Goal: Information Seeking & Learning: Learn about a topic

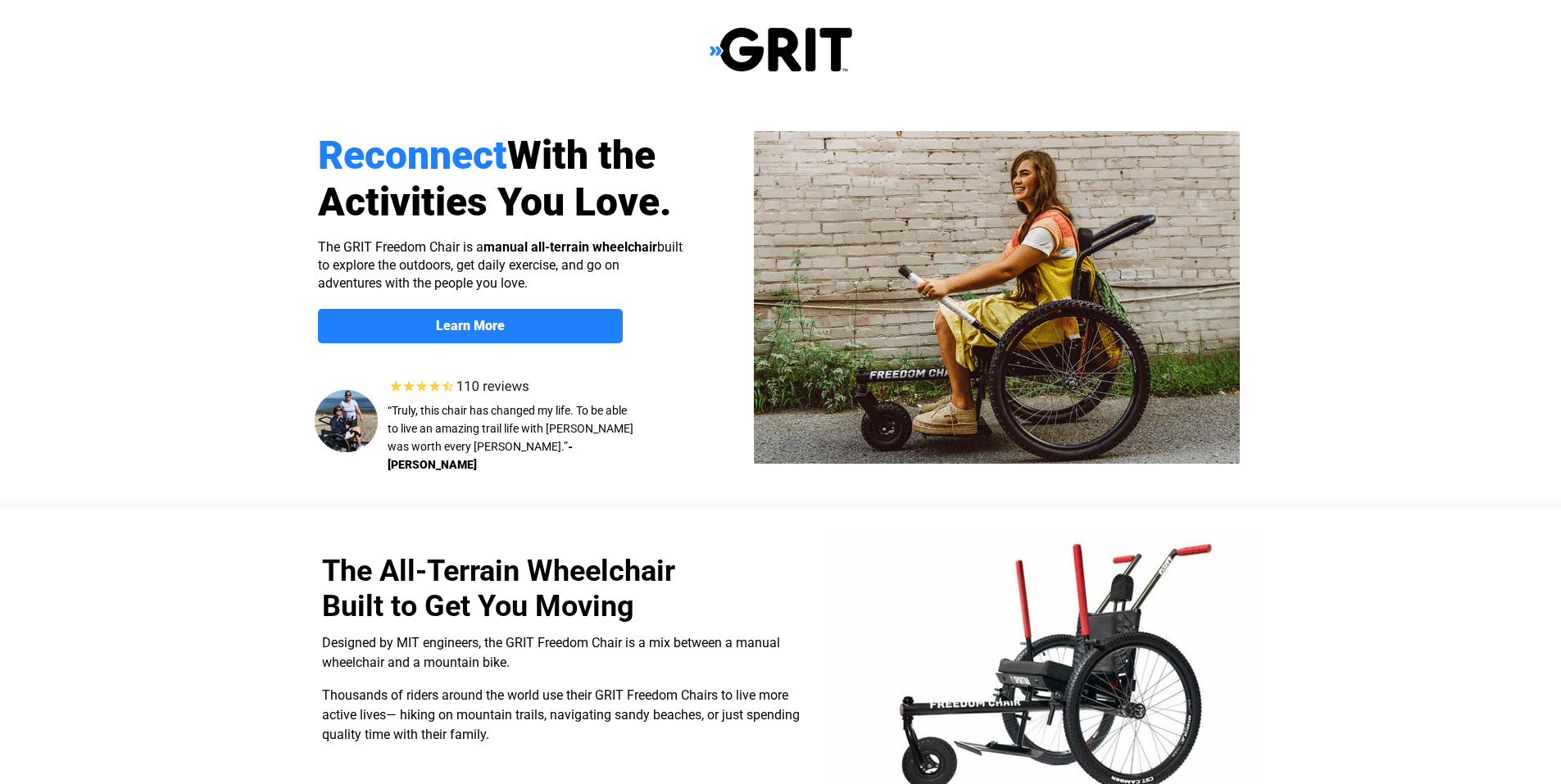
select select "CA"
click at [353, 413] on img at bounding box center [346, 421] width 63 height 62
click at [450, 435] on span "“Truly, this chair has changed my life. To be able to live an amazing trail lif…" at bounding box center [510, 428] width 246 height 49
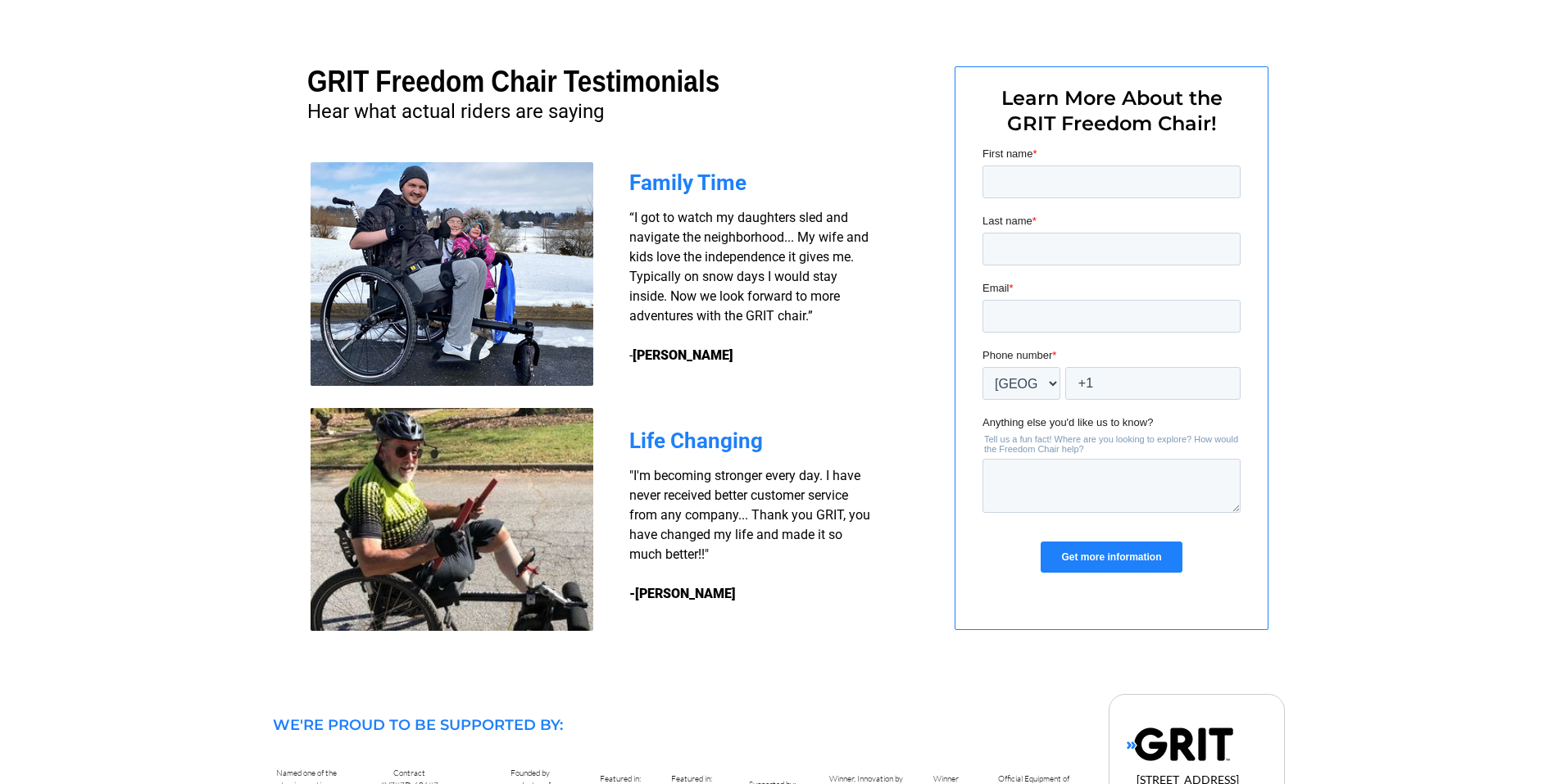
scroll to position [1122, 0]
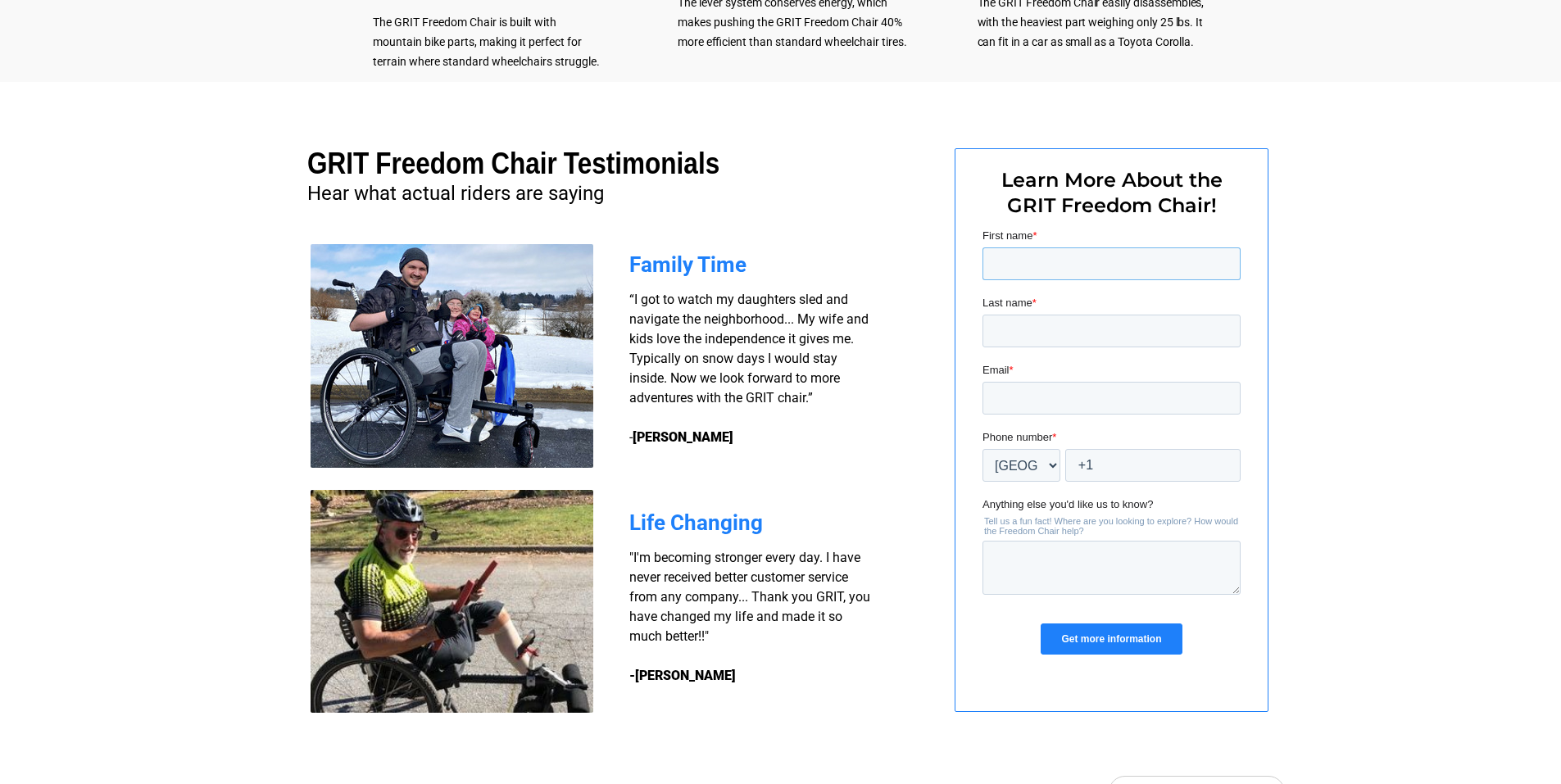
click at [1051, 270] on input "First name *" at bounding box center [1110, 264] width 258 height 33
type input "Charles"
type input "Coleman"
type input "charlie.coleman@shaw.ca"
click at [1140, 467] on input "+1" at bounding box center [1151, 465] width 175 height 33
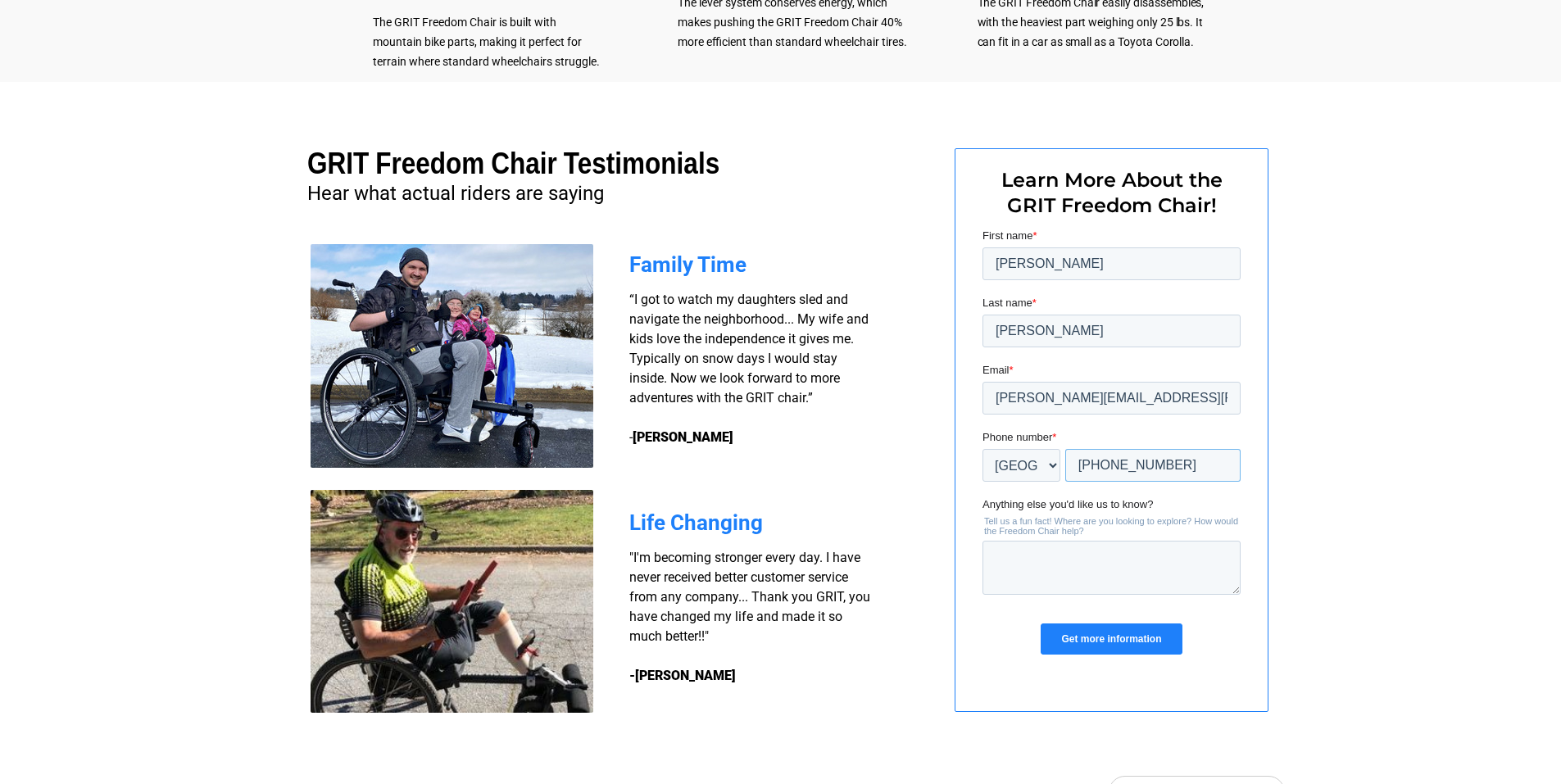
type input "+1 7783881748"
click at [1002, 549] on textarea "Anything else you'd like us to know?" at bounding box center [1110, 568] width 258 height 54
type textarea "Help me get around by myself"
click at [1119, 643] on input "Get more information" at bounding box center [1110, 638] width 141 height 31
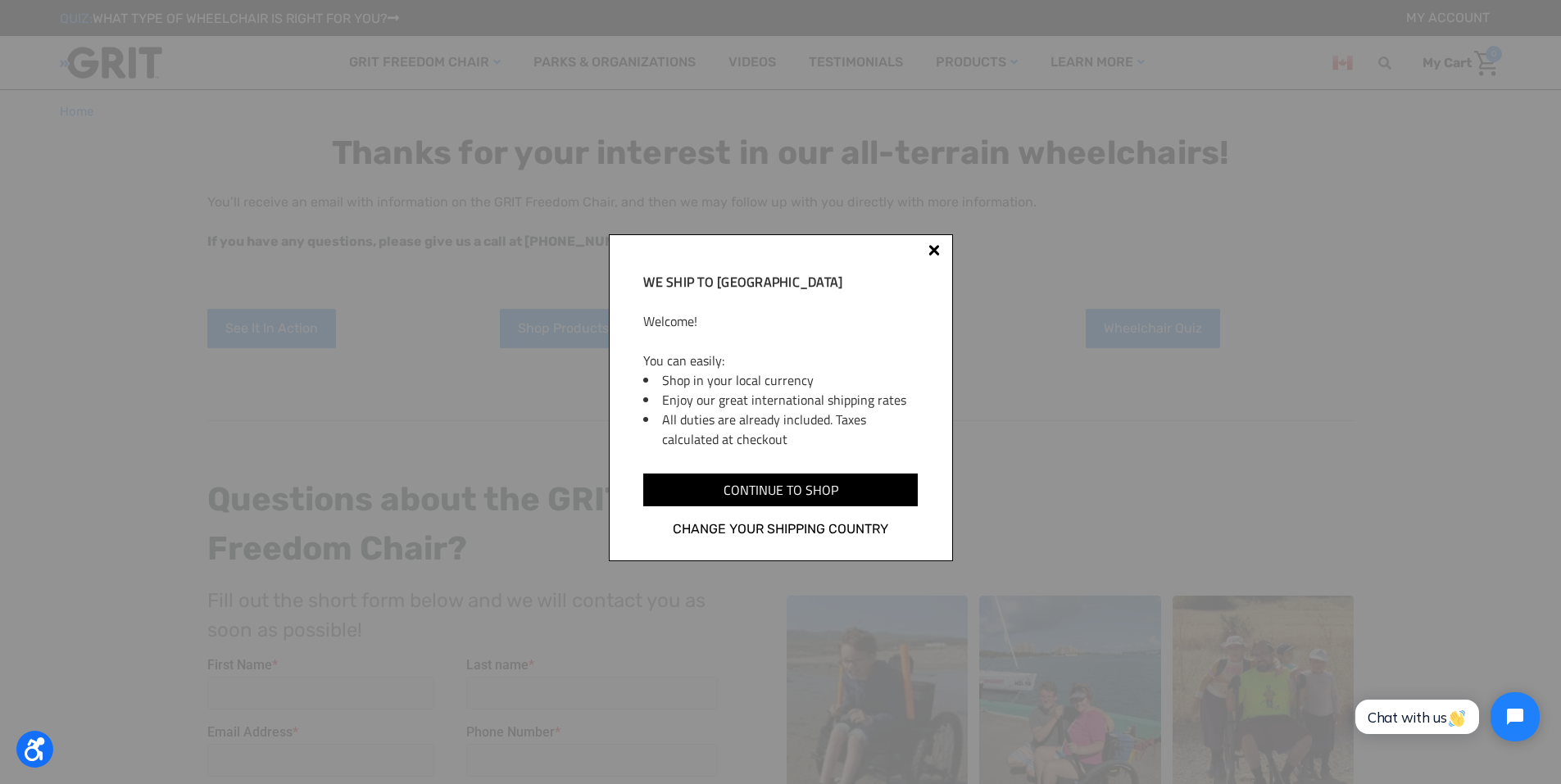
click at [822, 492] on input "Continue to shop" at bounding box center [779, 490] width 274 height 33
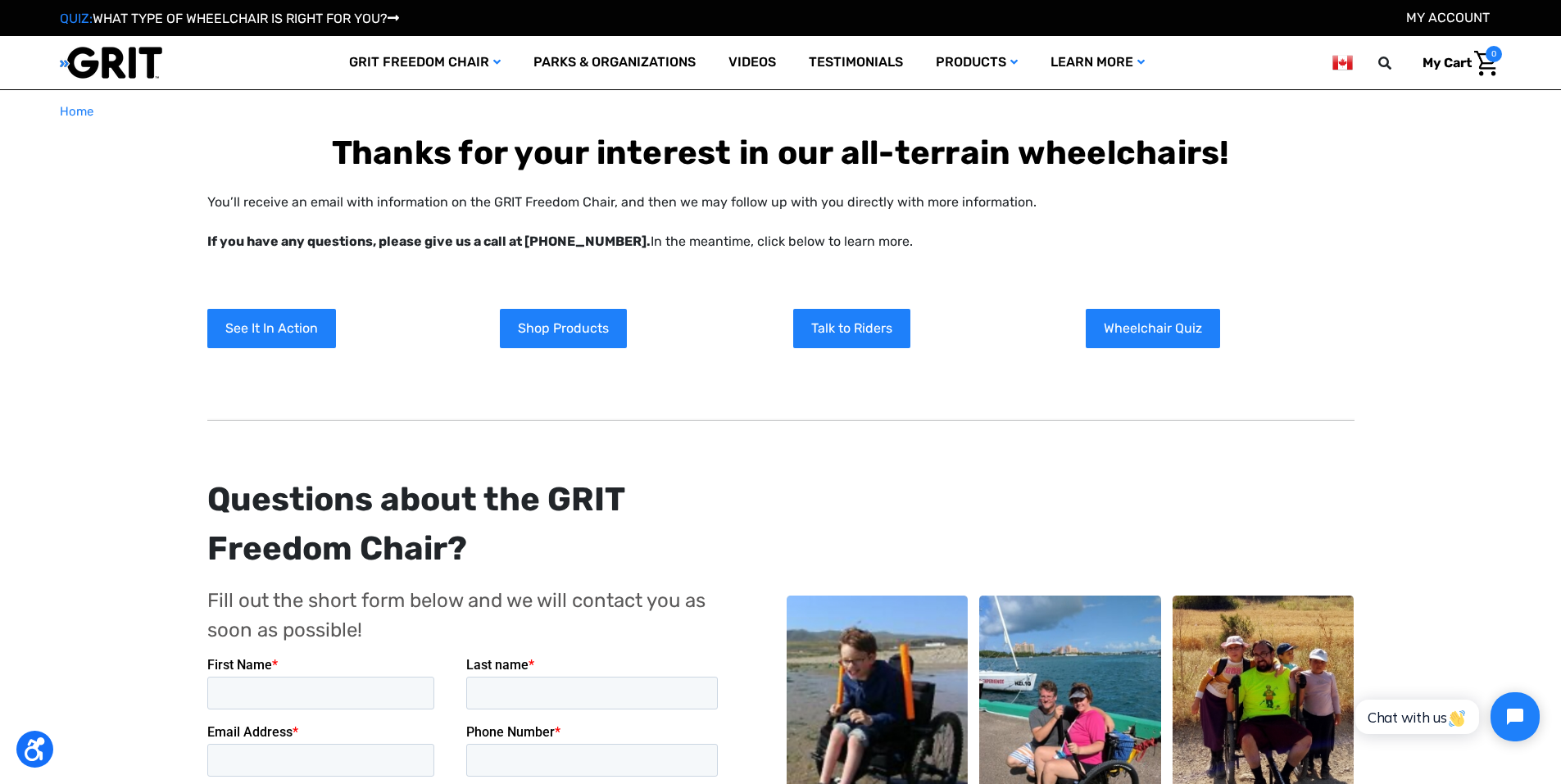
click at [606, 329] on link "Shop Products" at bounding box center [563, 329] width 127 height 40
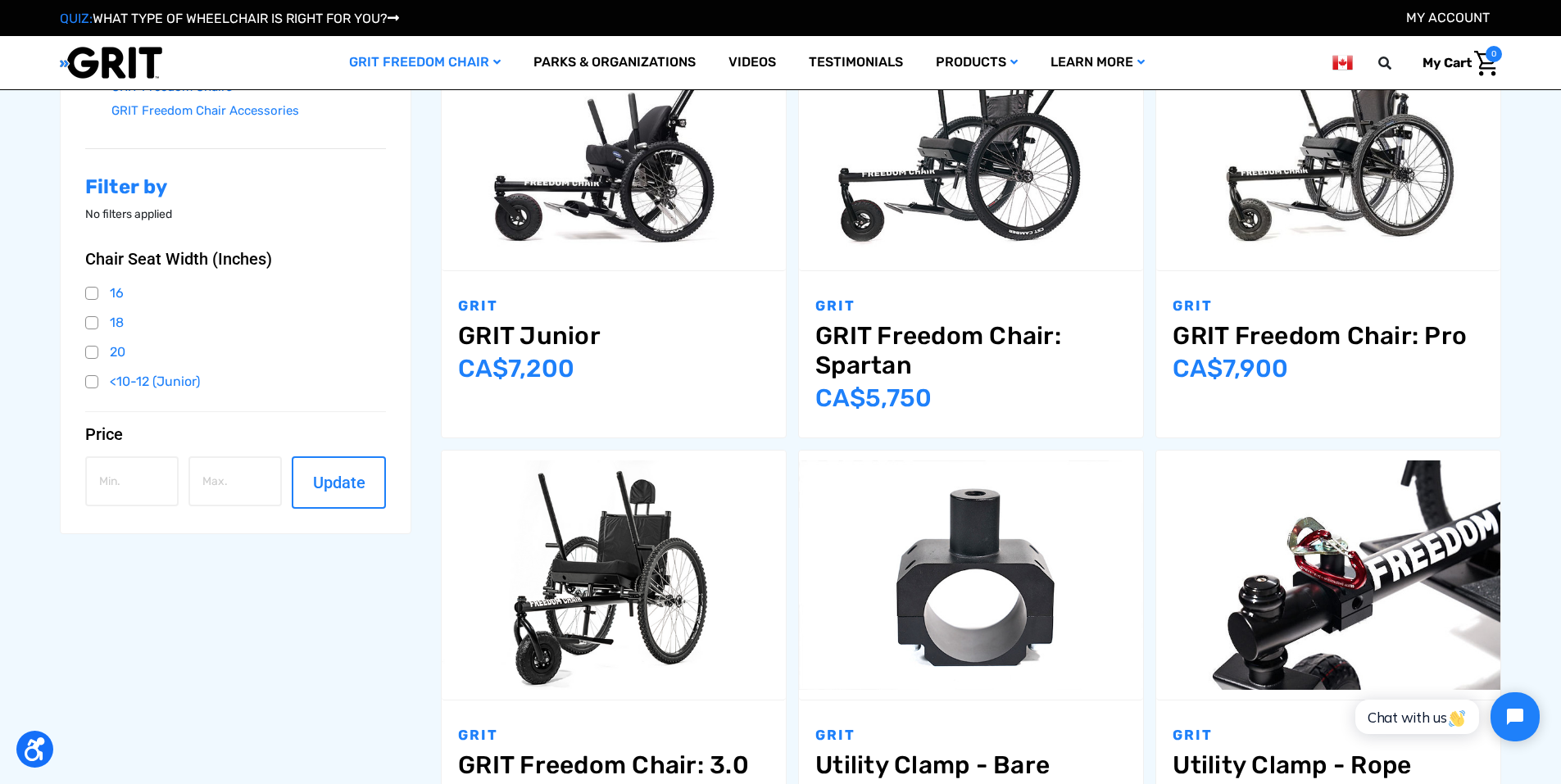
scroll to position [492, 0]
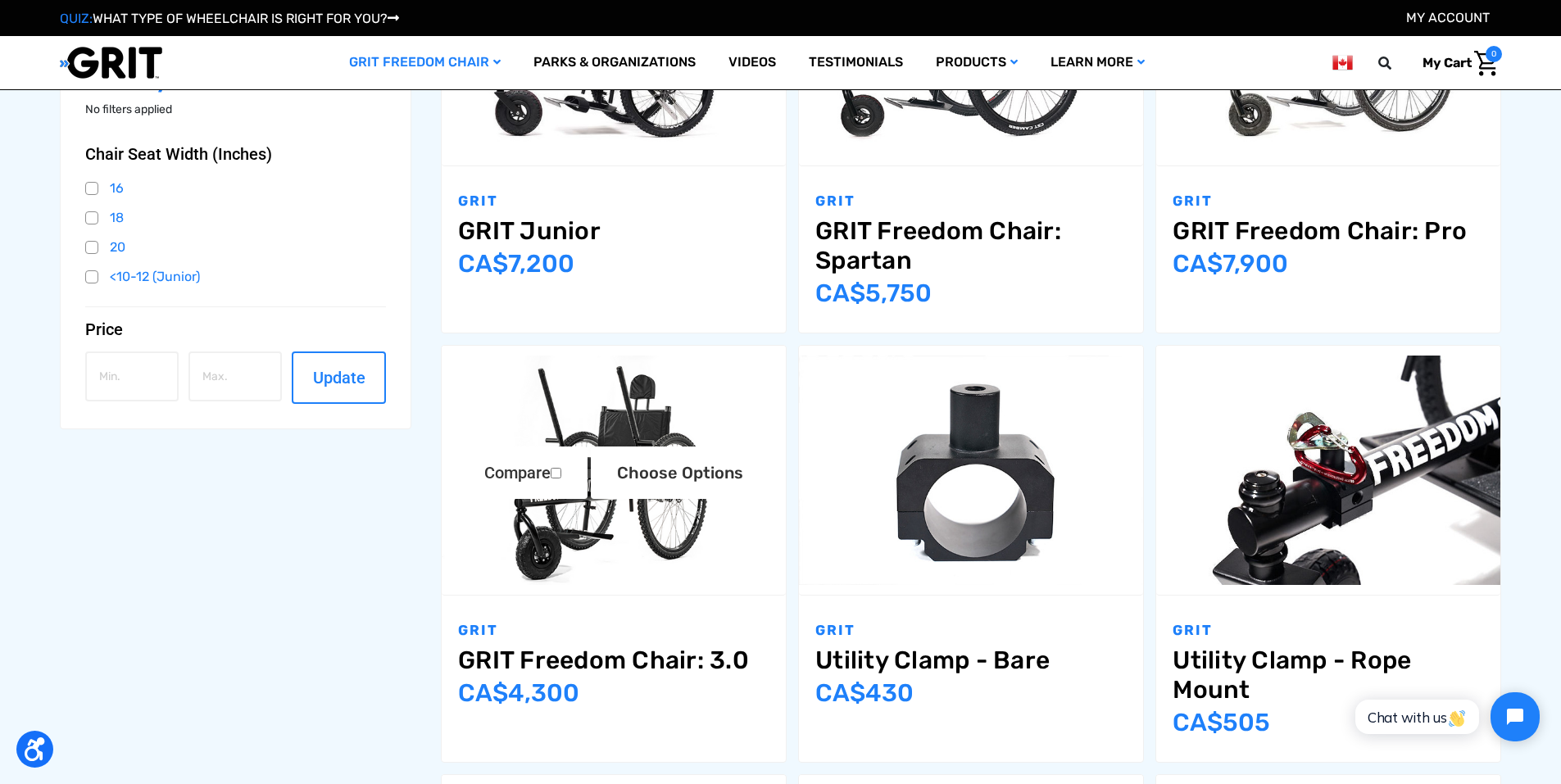
click at [622, 667] on link "GRIT Freedom Chair: 3.0" at bounding box center [614, 660] width 312 height 29
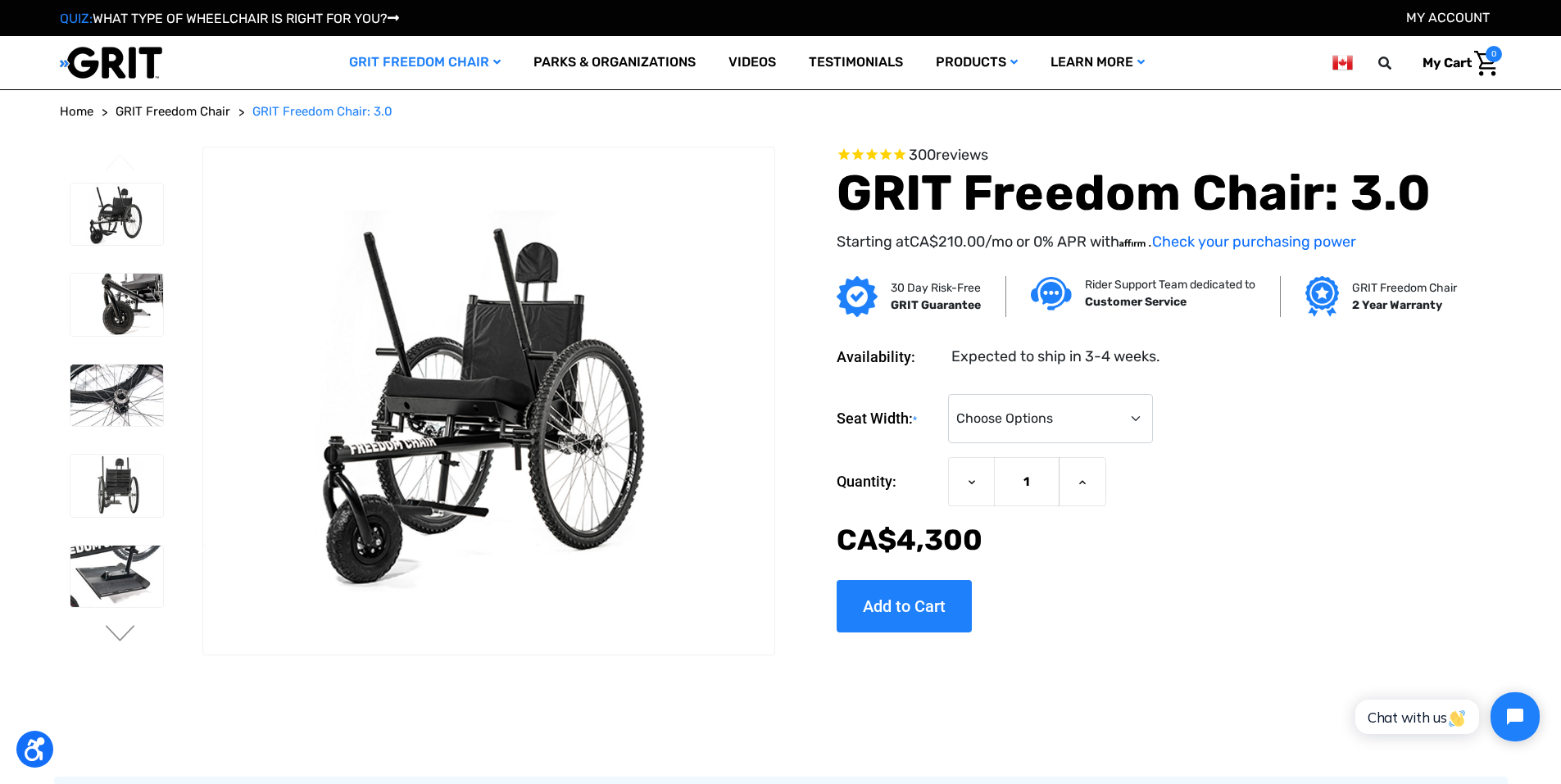
click at [750, 67] on link "Videos" at bounding box center [752, 63] width 80 height 53
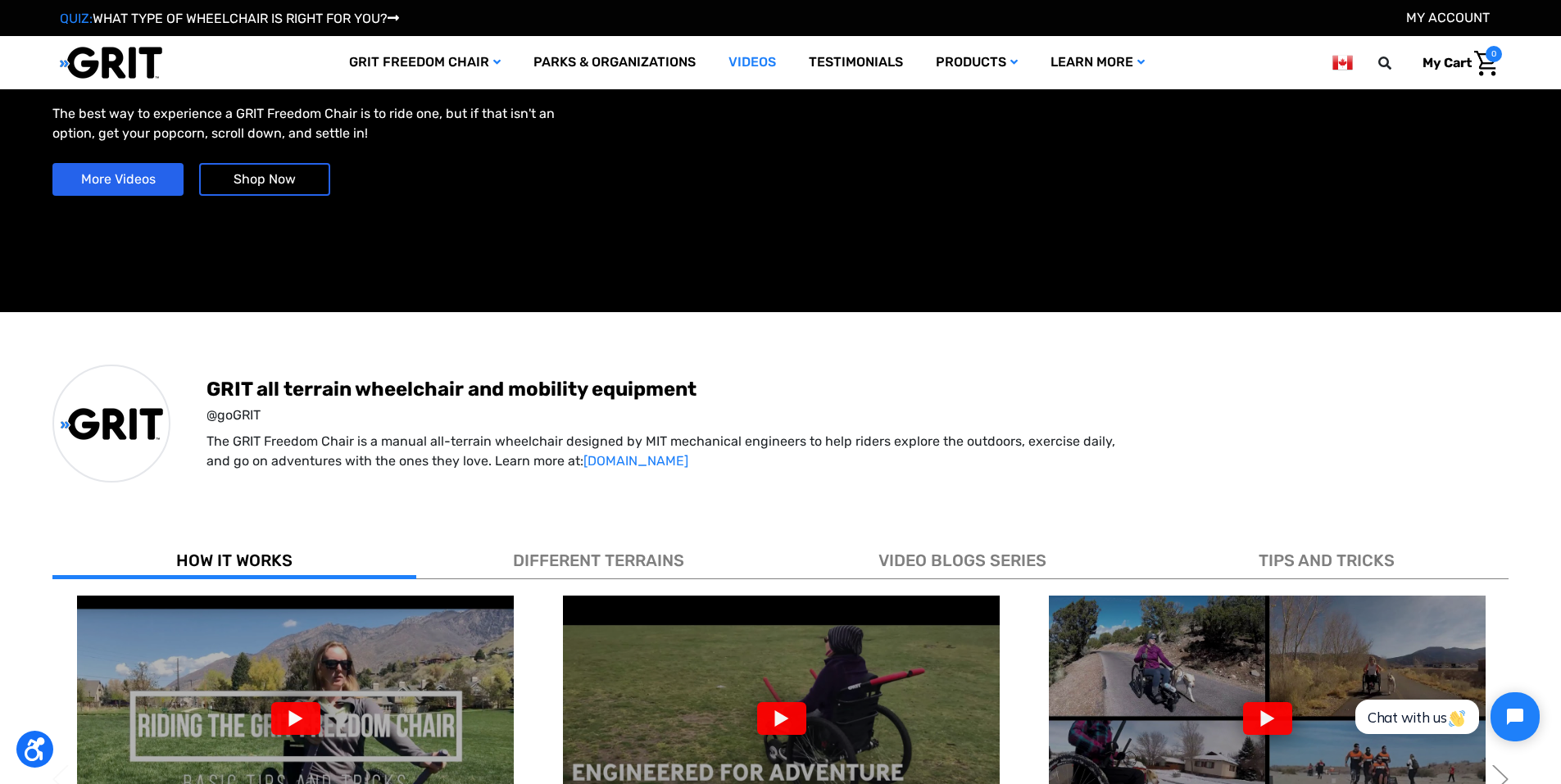
scroll to position [246, 0]
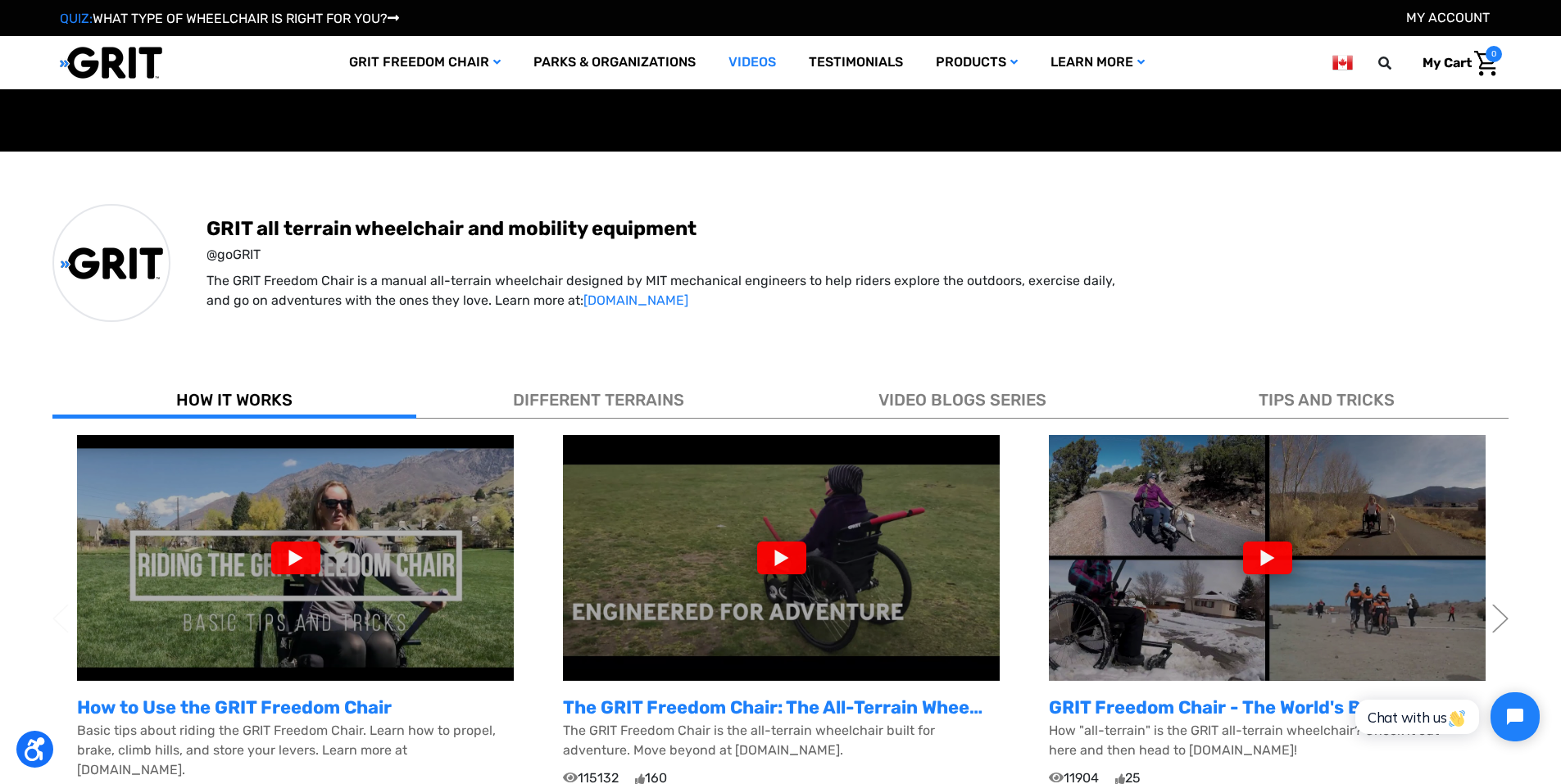
click at [295, 549] on div at bounding box center [295, 558] width 49 height 33
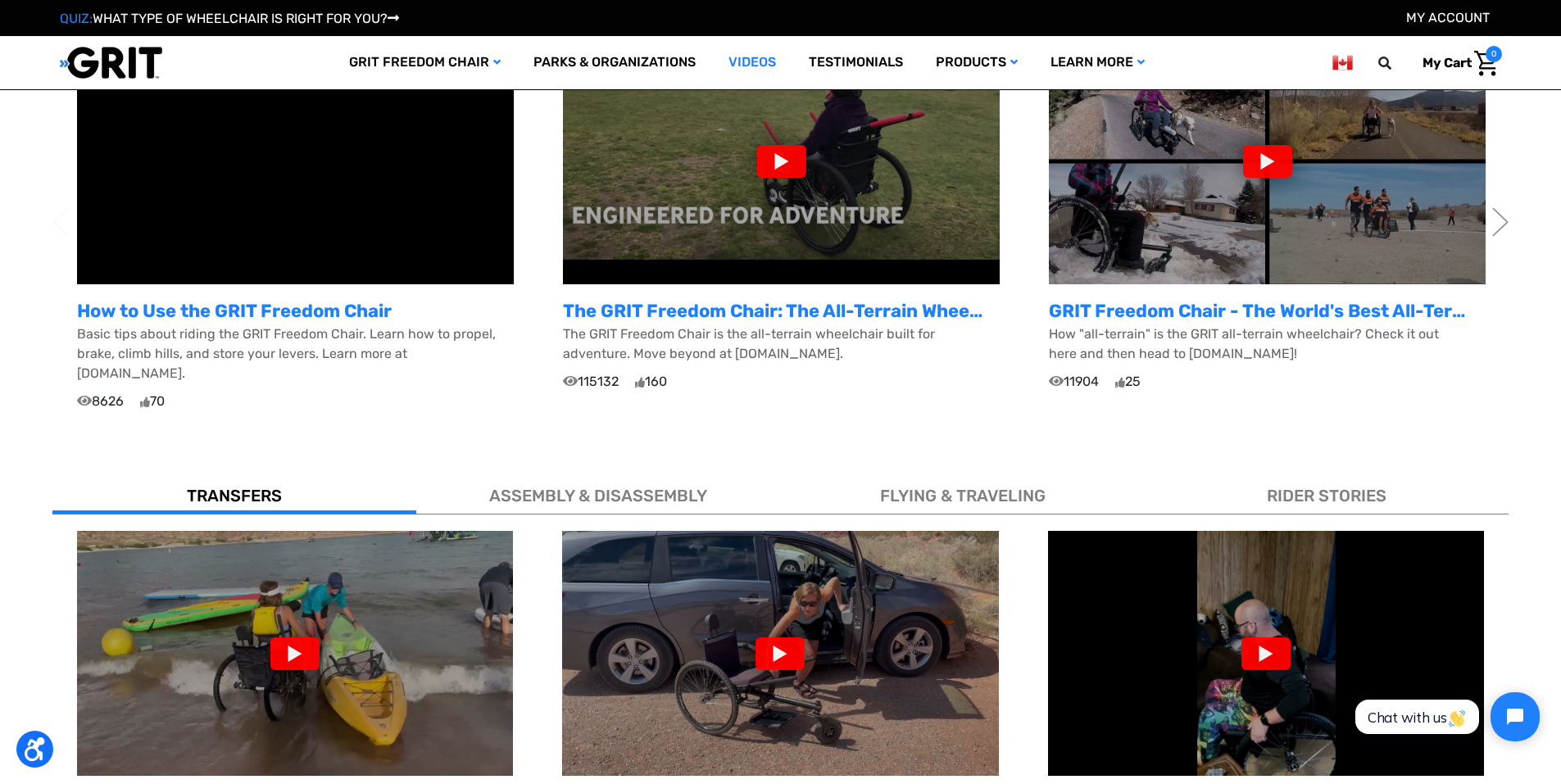
scroll to position [737, 0]
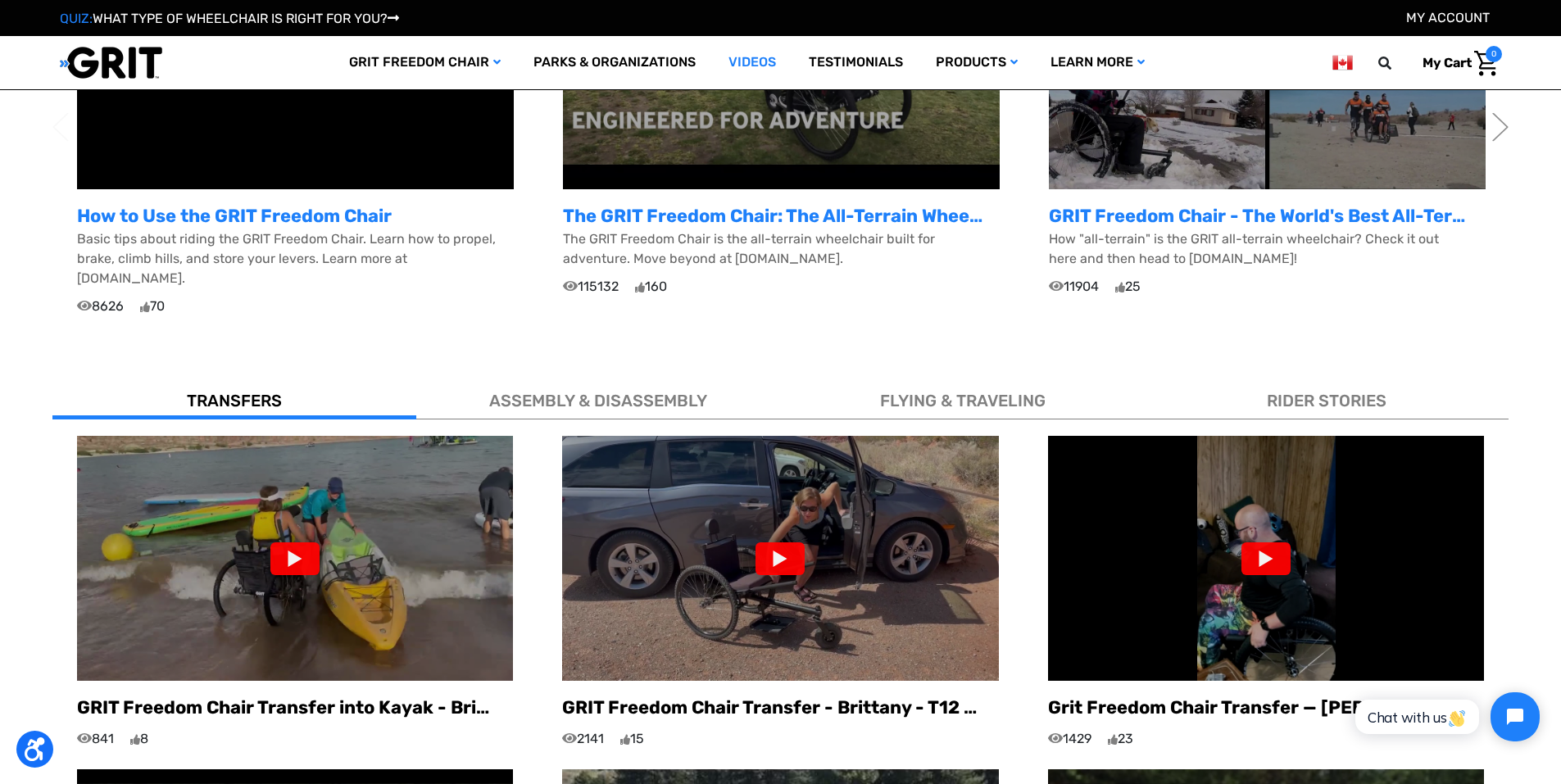
click at [780, 542] on div at bounding box center [779, 558] width 49 height 33
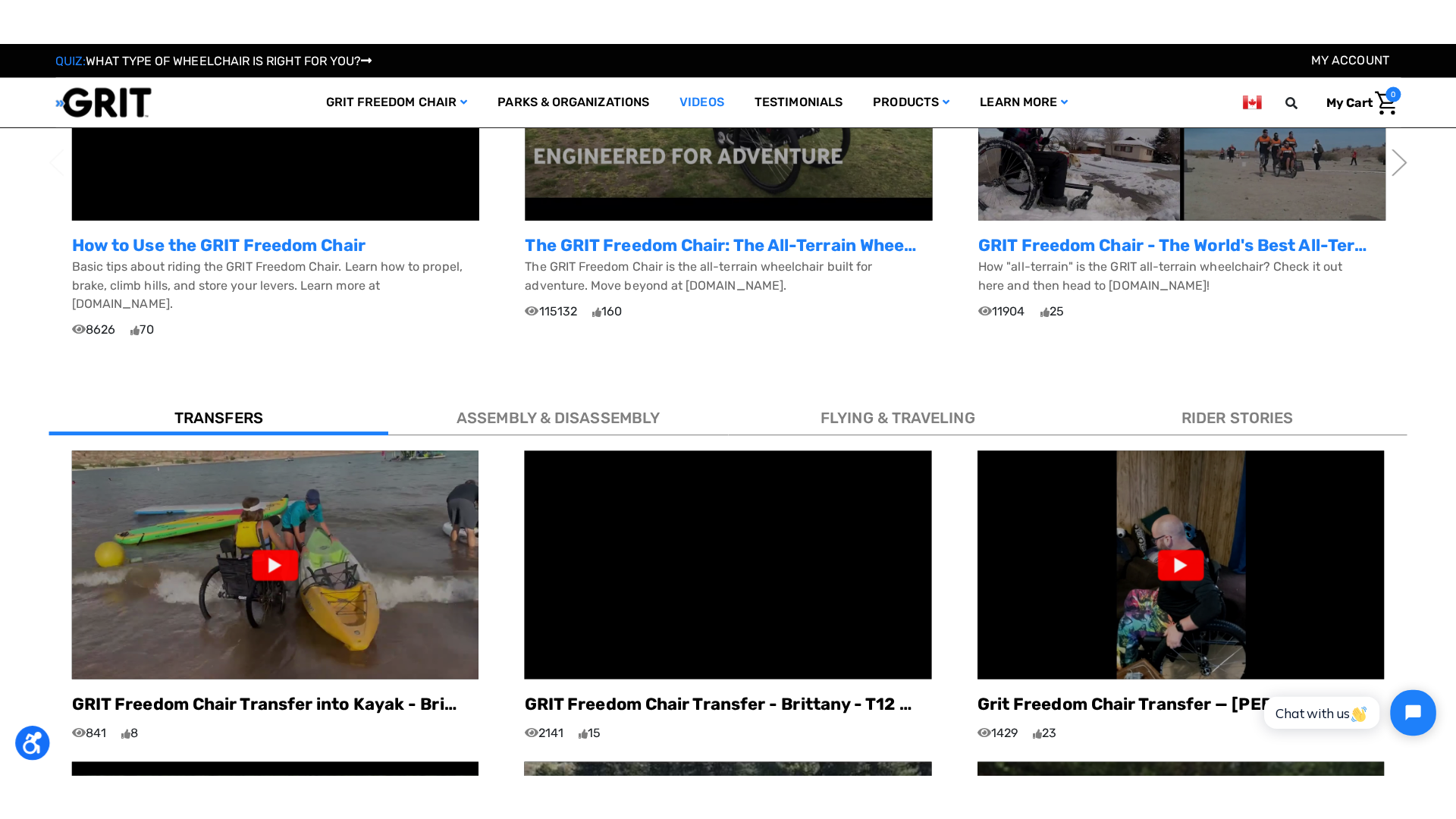
scroll to position [683, 0]
